Goal: Task Accomplishment & Management: Manage account settings

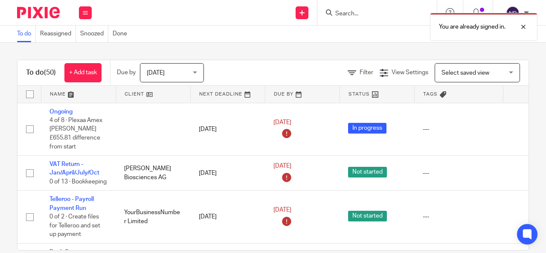
click at [362, 10] on div "You are already signed in." at bounding box center [405, 25] width 265 height 32
click at [527, 23] on div at bounding box center [517, 27] width 23 height 10
click at [379, 12] on input "Search" at bounding box center [373, 14] width 77 height 8
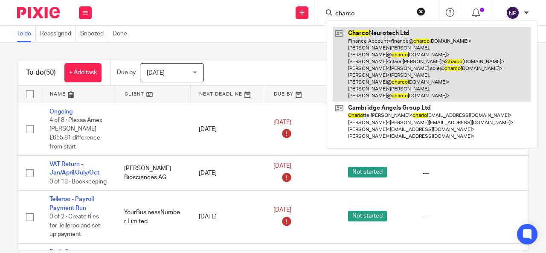
type input "charco"
click at [403, 44] on link at bounding box center [432, 64] width 198 height 75
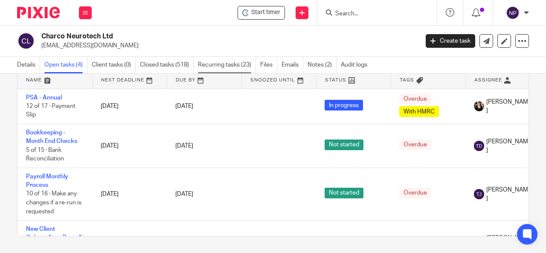
click at [231, 63] on link "Recurring tasks (23)" at bounding box center [227, 65] width 58 height 17
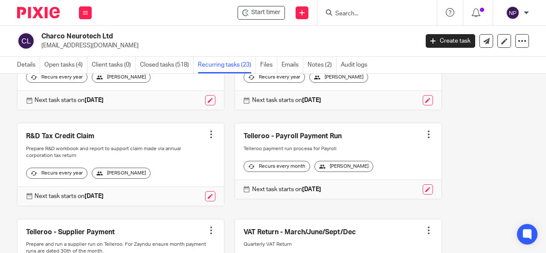
scroll to position [854, 0]
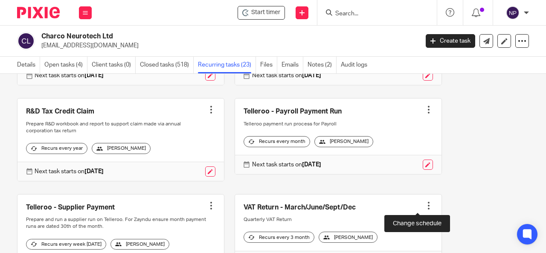
click at [423, 170] on link at bounding box center [428, 165] width 10 height 10
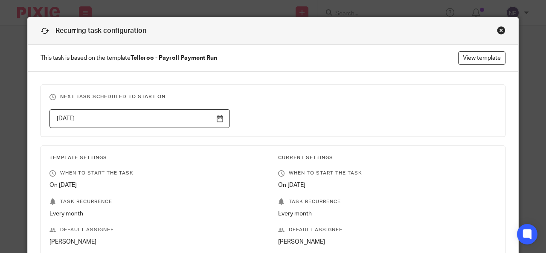
click at [210, 120] on input "[DATE]" at bounding box center [140, 118] width 181 height 19
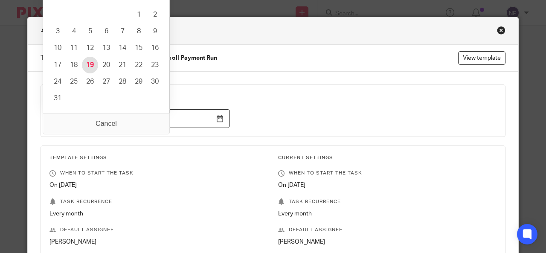
type input "[DATE]"
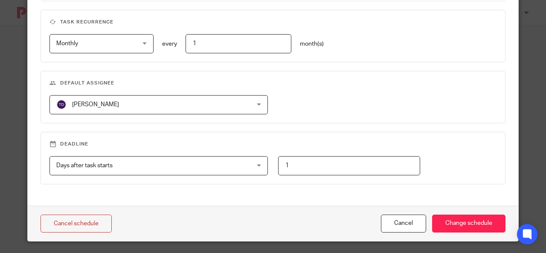
scroll to position [401, 0]
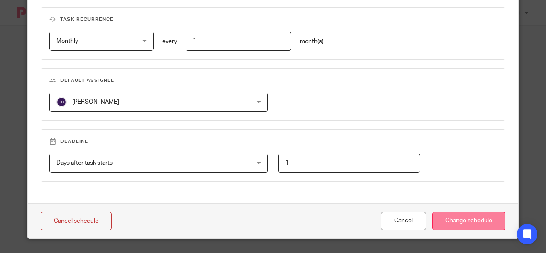
click at [460, 221] on input "Change schedule" at bounding box center [468, 221] width 73 height 18
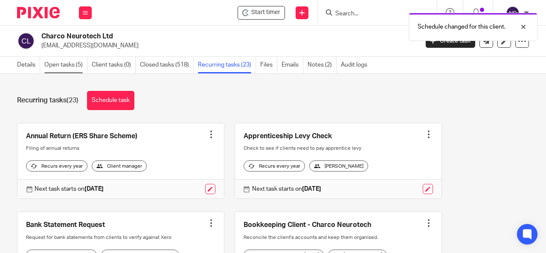
click at [70, 62] on link "Open tasks (5)" at bounding box center [65, 65] width 43 height 17
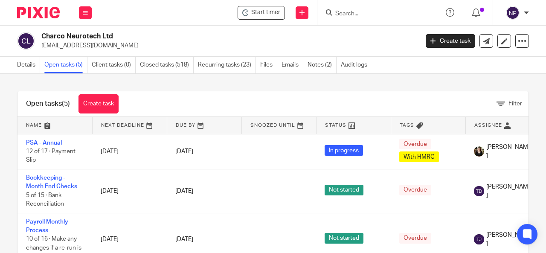
click at [356, 15] on input "Search" at bounding box center [373, 14] width 77 height 8
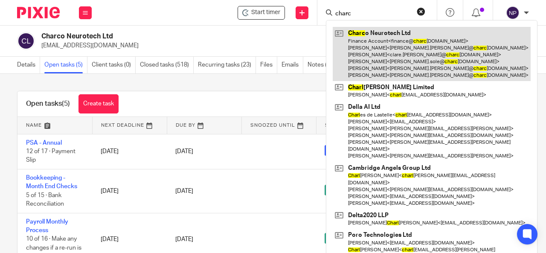
type input "charc"
click at [394, 37] on link at bounding box center [432, 54] width 198 height 54
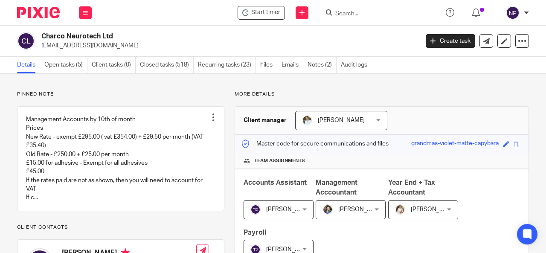
click at [42, 60] on ul "Details Open tasks (5) Client tasks (0) Closed tasks (518) Recurring tasks (23)…" at bounding box center [196, 65] width 359 height 17
click at [47, 61] on link "Open tasks (5)" at bounding box center [65, 65] width 43 height 17
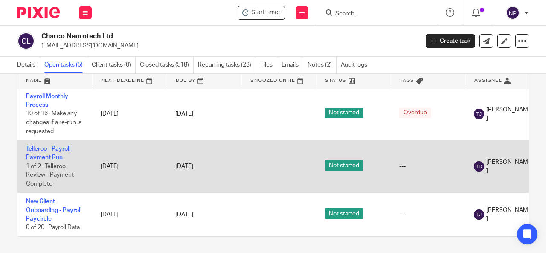
scroll to position [45, 0]
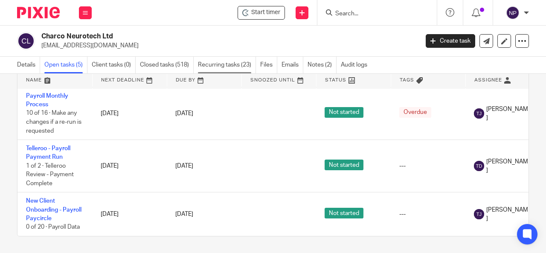
click at [237, 69] on link "Recurring tasks (23)" at bounding box center [227, 65] width 58 height 17
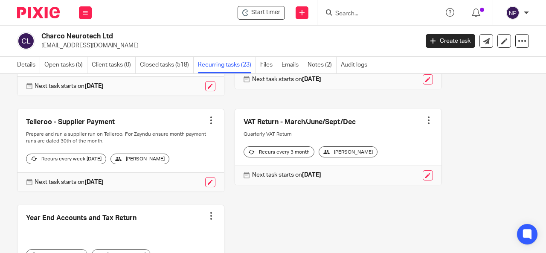
scroll to position [982, 0]
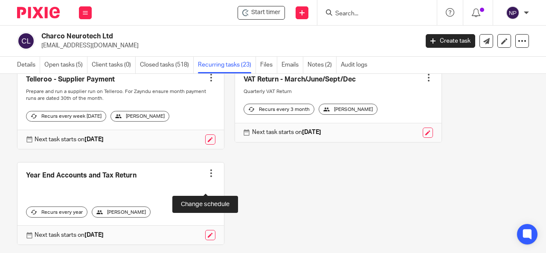
click at [205, 145] on link at bounding box center [210, 139] width 10 height 10
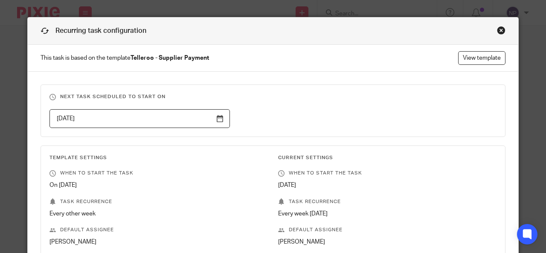
click at [218, 120] on input "[DATE]" at bounding box center [140, 118] width 181 height 19
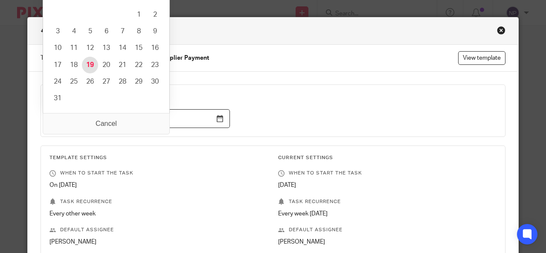
type input "[DATE]"
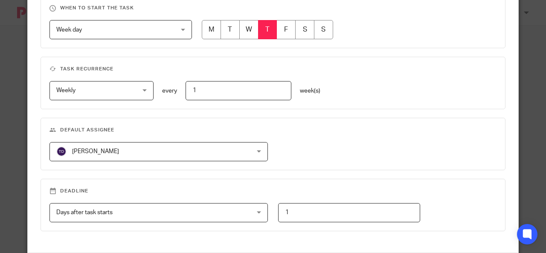
scroll to position [384, 0]
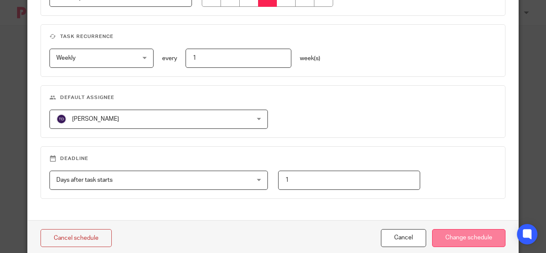
click at [476, 236] on input "Change schedule" at bounding box center [468, 238] width 73 height 18
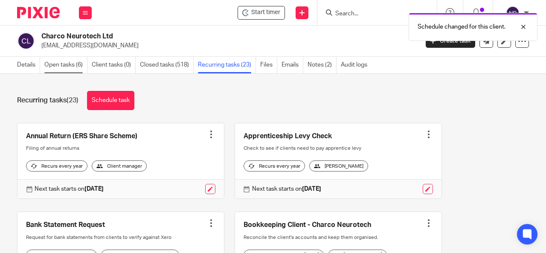
click at [67, 61] on link "Open tasks (6)" at bounding box center [65, 65] width 43 height 17
